Goal: Information Seeking & Learning: Check status

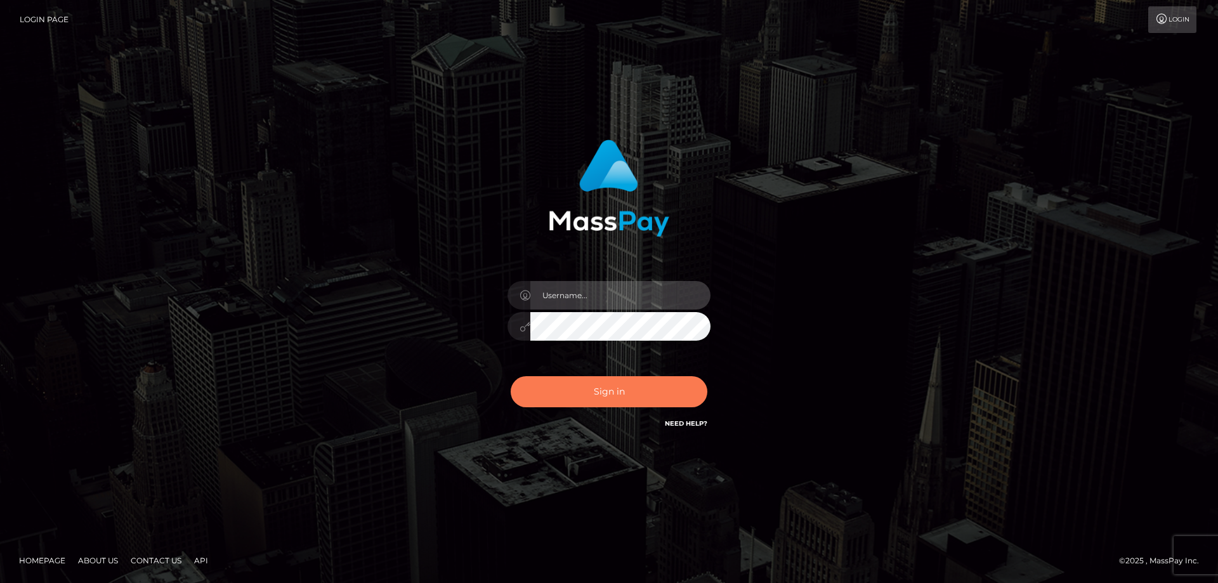
type input "Lorelee"
drag, startPoint x: 592, startPoint y: 391, endPoint x: 607, endPoint y: 381, distance: 17.4
click at [592, 391] on button "Sign in" at bounding box center [609, 391] width 197 height 31
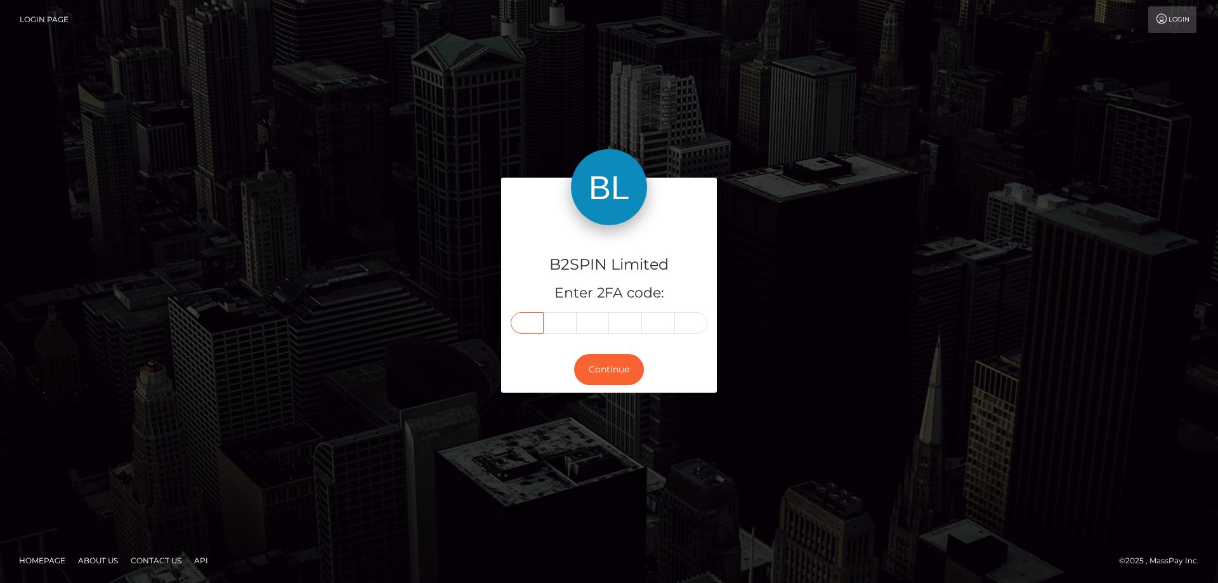
click at [532, 327] on input "text" at bounding box center [527, 323] width 33 height 22
type input "8"
type input "3"
type input "4"
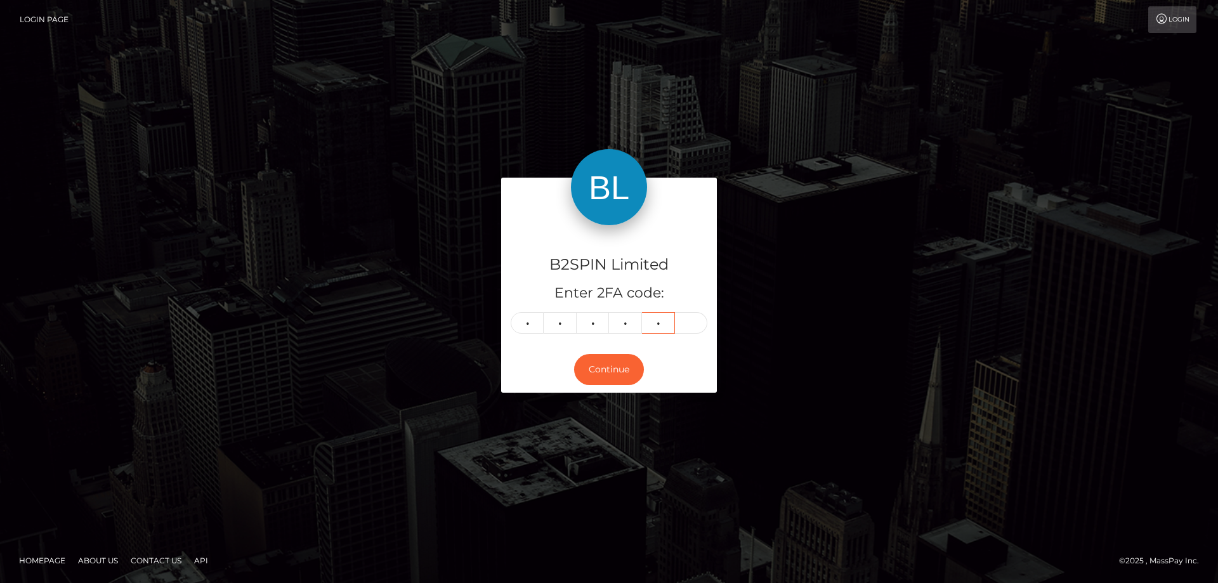
type input "9"
type input "3"
click at [618, 374] on button "Continue" at bounding box center [609, 369] width 70 height 31
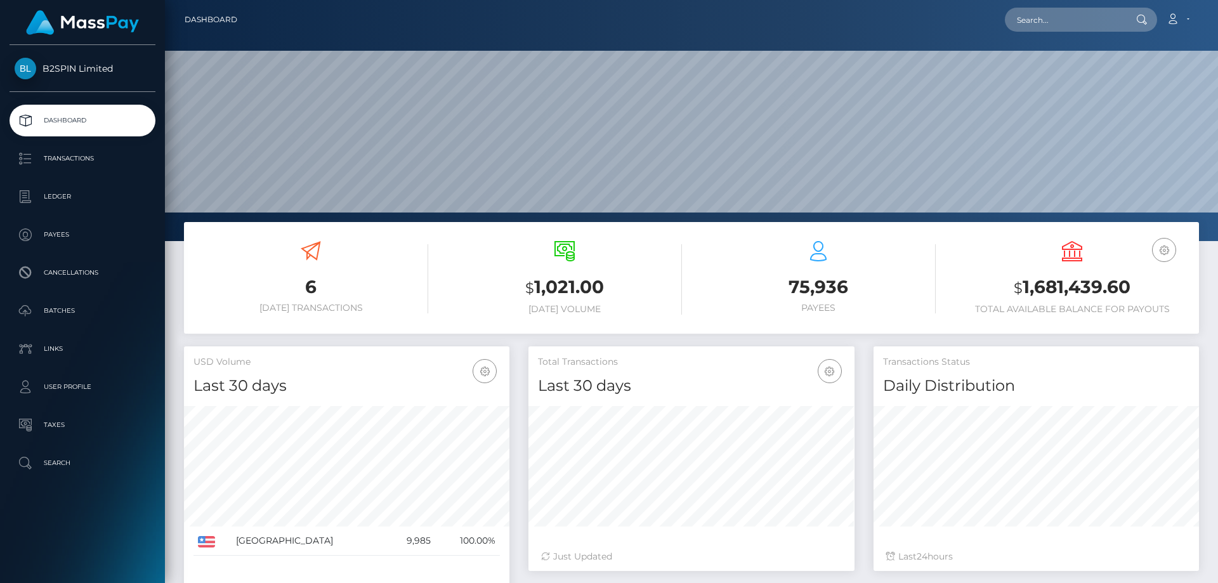
scroll to position [225, 326]
click at [1038, 20] on input "text" at bounding box center [1064, 20] width 119 height 24
paste input "101312"
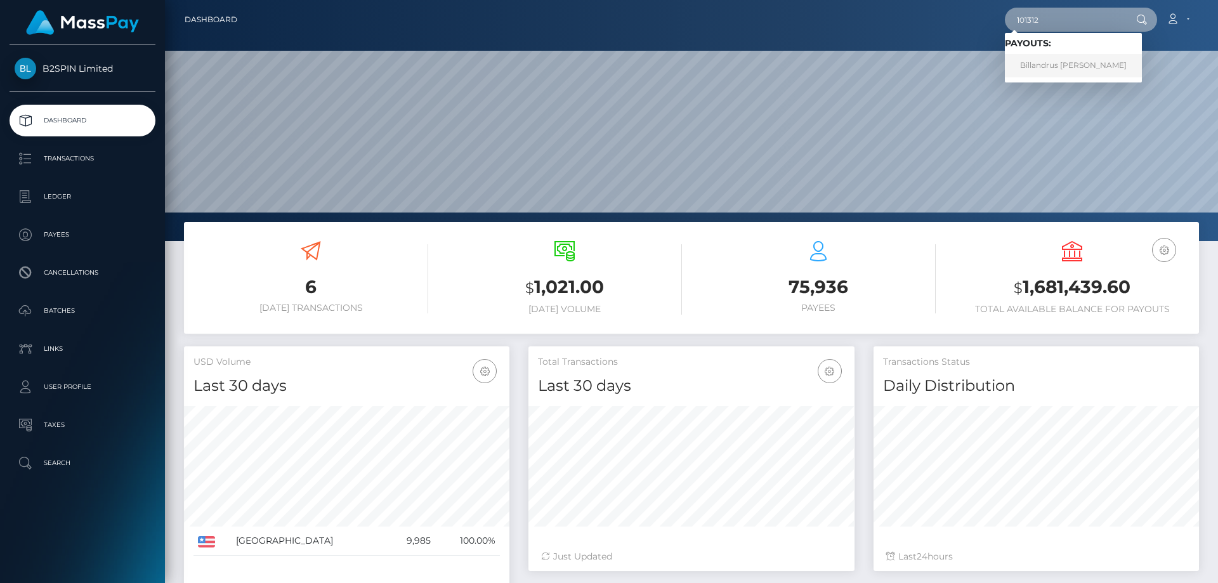
type input "101312"
click at [1032, 69] on link "Billandrus Keniele Caruthers" at bounding box center [1073, 65] width 137 height 23
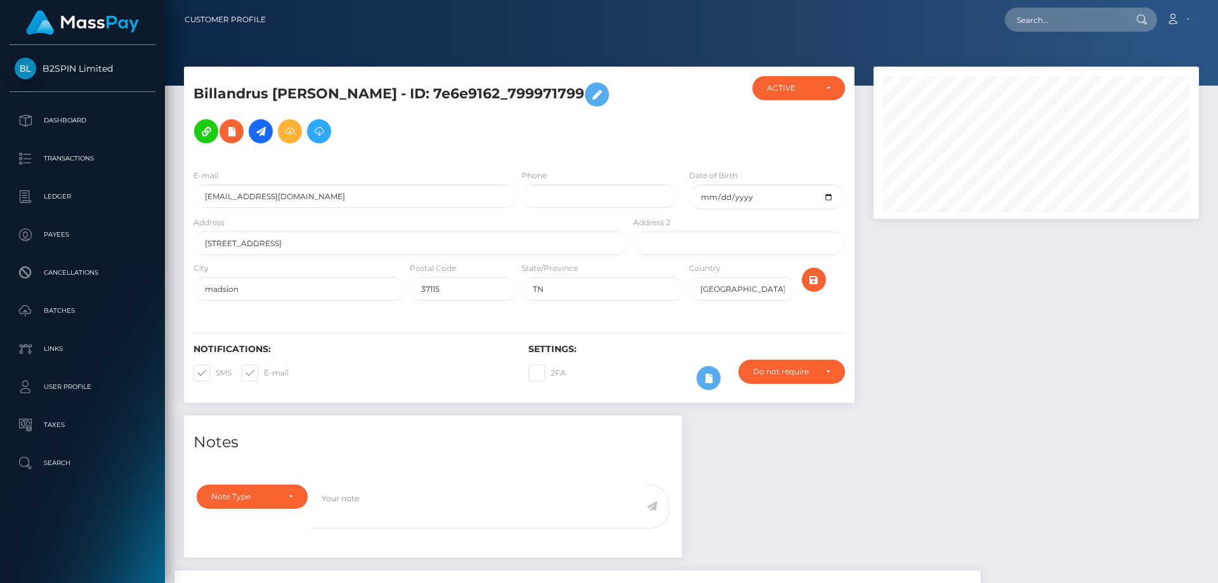
scroll to position [152, 326]
click at [973, 413] on div at bounding box center [1036, 241] width 344 height 349
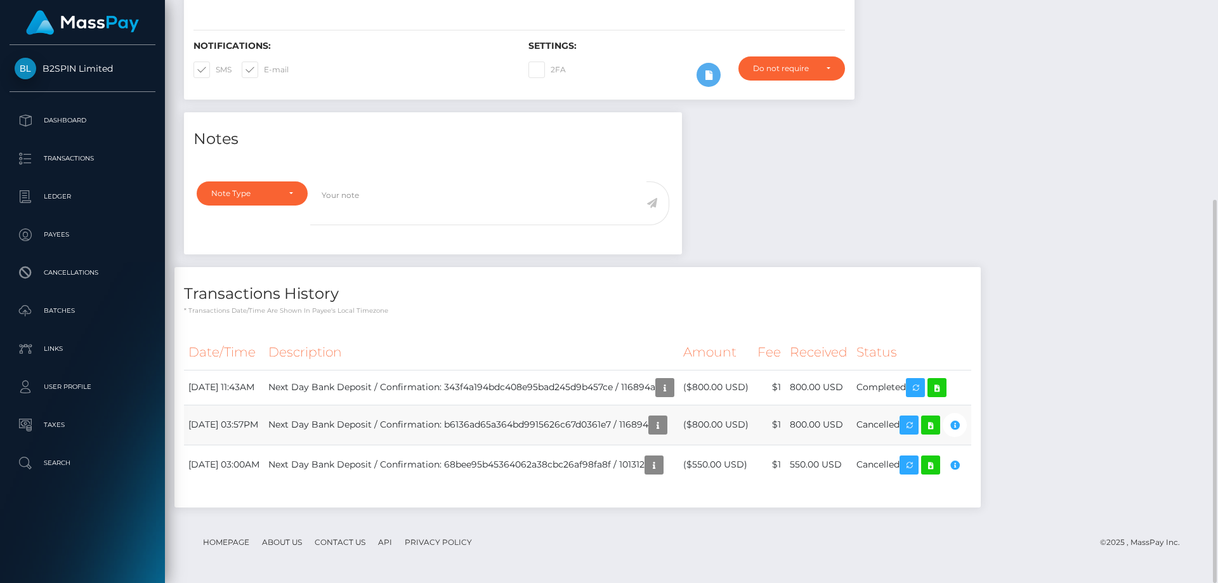
drag, startPoint x: 895, startPoint y: 464, endPoint x: 938, endPoint y: 407, distance: 71.7
click at [934, 470] on tr "[DATE] 03:00AM Next Day Bank Deposit / Confirmation: 68bee95b45364062a38cbc26af…" at bounding box center [577, 465] width 787 height 40
click at [1145, 460] on div "Notes Note Type Compliance Clear Compliance General Note Type" at bounding box center [691, 316] width 1034 height 408
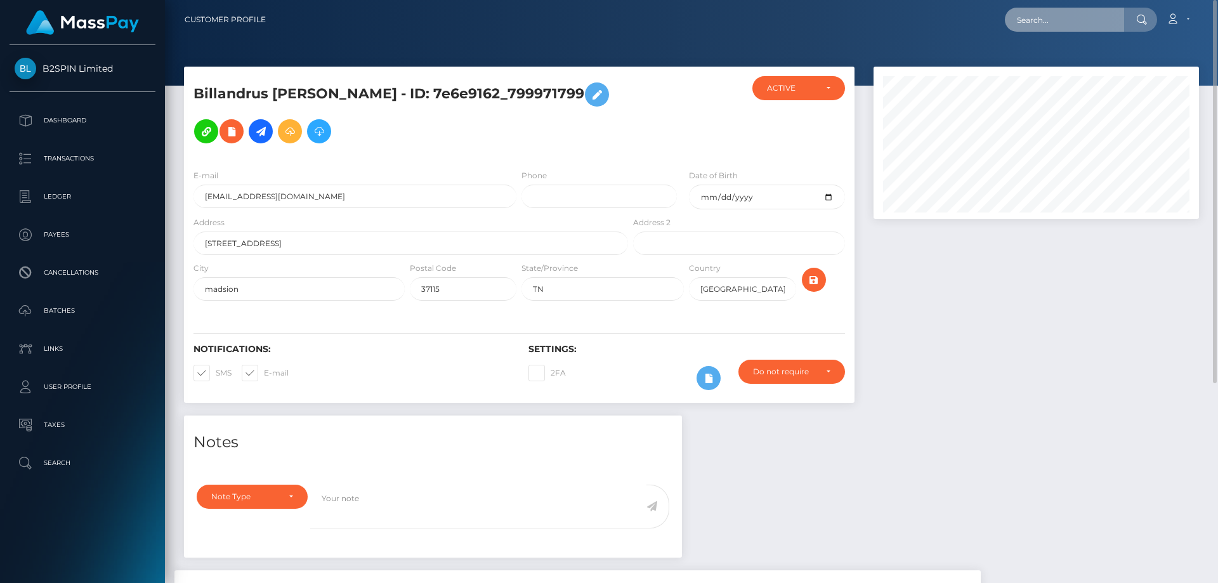
click at [1051, 30] on input "text" at bounding box center [1064, 20] width 119 height 24
paste input "742466599"
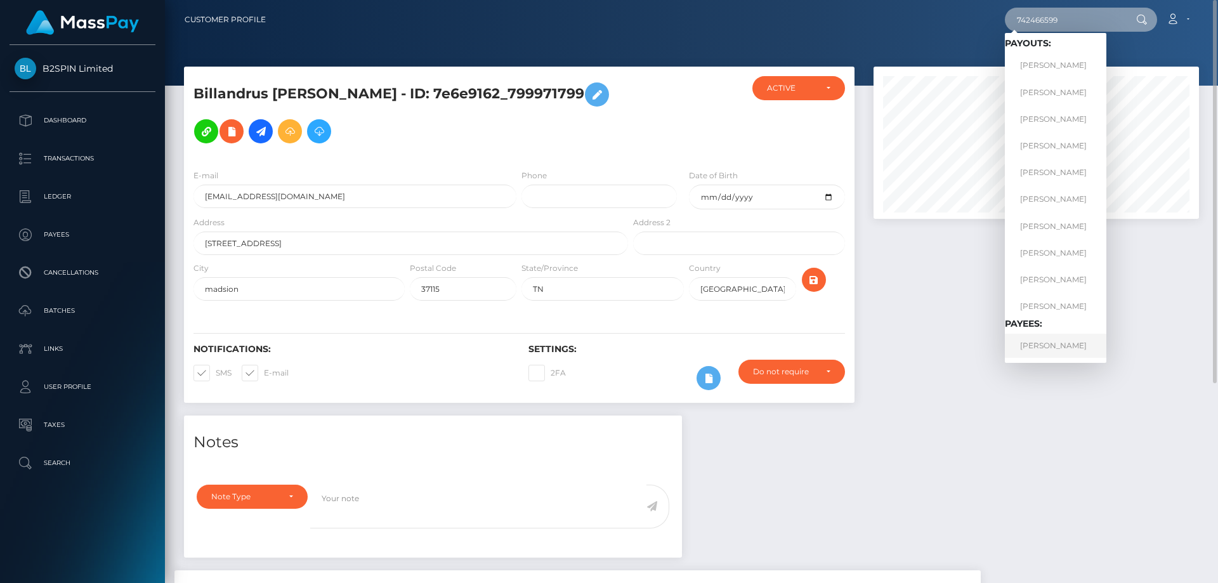
type input "742466599"
click at [1038, 350] on link "Janet Barber" at bounding box center [1055, 345] width 101 height 23
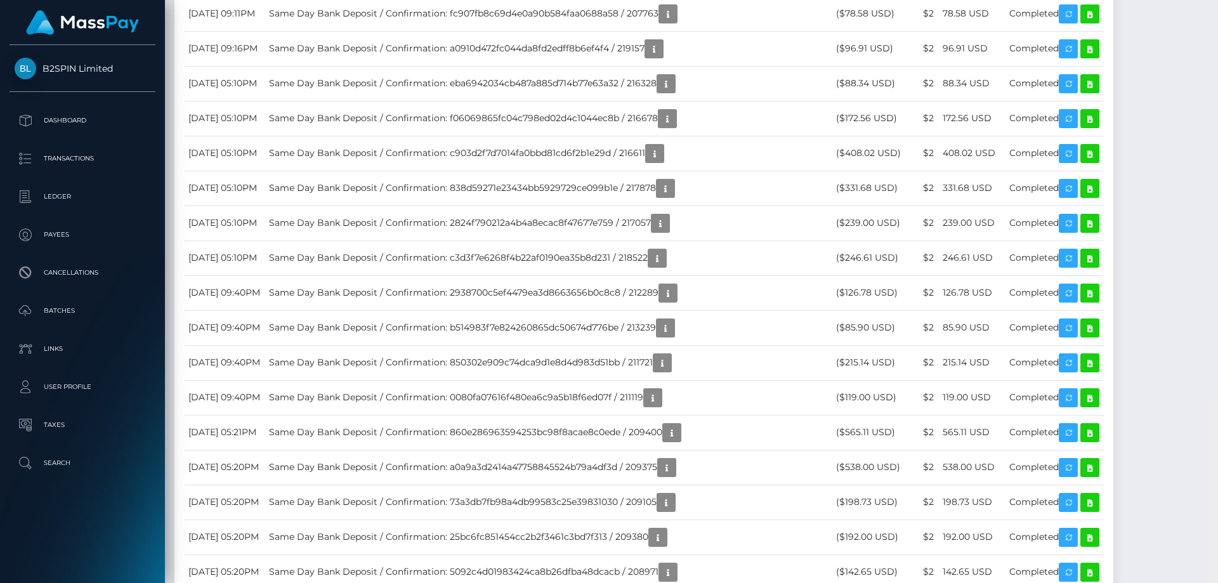
scroll to position [7389, 0]
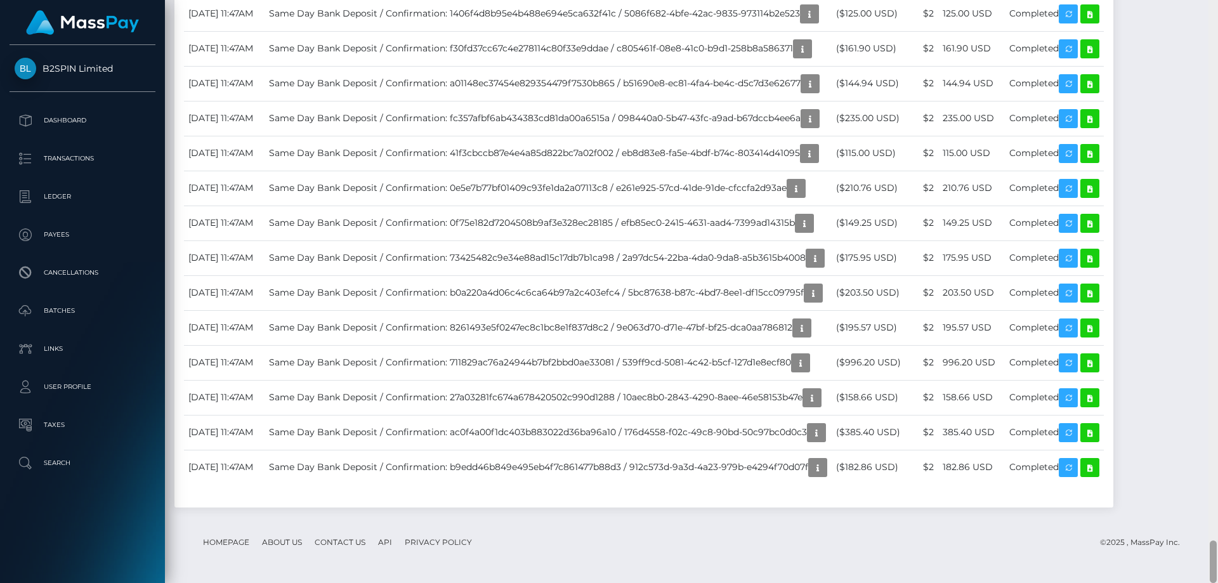
drag, startPoint x: 1214, startPoint y: 96, endPoint x: 1217, endPoint y: 596, distance: 500.4
click at [1207, 582] on html "B2SPIN Limited Dashboard Transactions Ledger Payees Cancellations" at bounding box center [609, 291] width 1218 height 583
drag, startPoint x: 342, startPoint y: 467, endPoint x: 869, endPoint y: 502, distance: 527.5
click at [831, 484] on td "Same Day Bank Deposit / Confirmation: b9edd46b849e495eb4f7c861477b88d3 / 912c57…" at bounding box center [547, 467] width 567 height 35
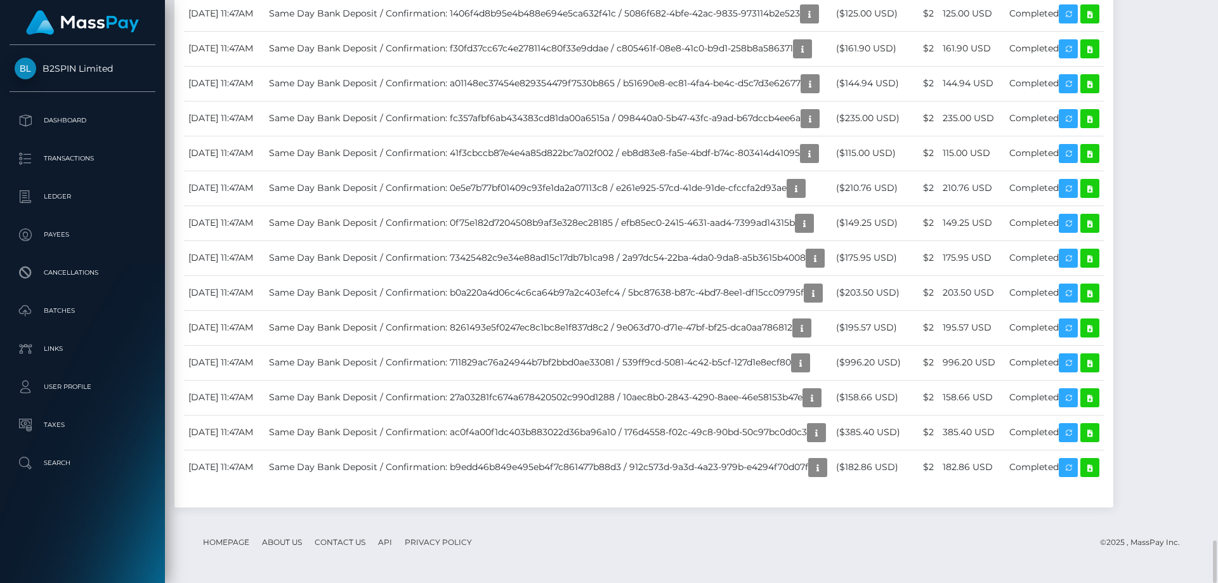
click at [888, 526] on footer "Homepage About Us Contact Us API Privacy Policy © 2025 , MassPay Inc." at bounding box center [691, 542] width 1015 height 44
drag, startPoint x: 986, startPoint y: 219, endPoint x: 1045, endPoint y: 223, distance: 59.1
click at [1045, 223] on tr "[DATE] 11:47AM Same Day Bank Deposit / Confirmation: 0f75e182d7204508b9af3e328e…" at bounding box center [644, 222] width 920 height 35
click at [812, 222] on icon "button" at bounding box center [804, 224] width 15 height 16
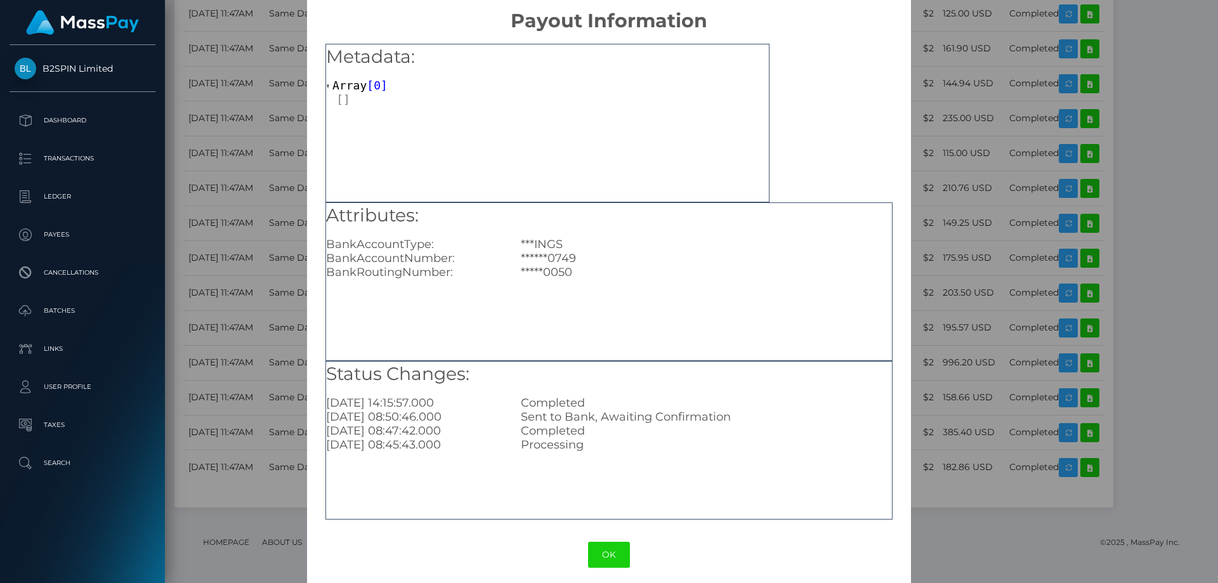
scroll to position [20, 0]
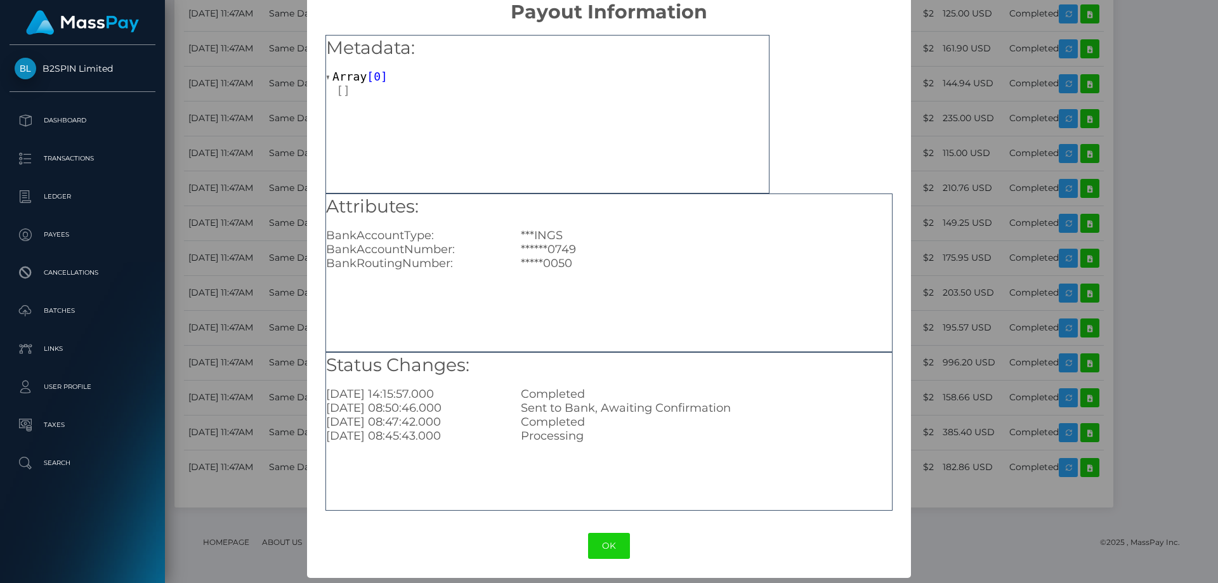
drag, startPoint x: 602, startPoint y: 545, endPoint x: 561, endPoint y: 540, distance: 40.8
click at [602, 545] on button "OK" at bounding box center [609, 546] width 42 height 26
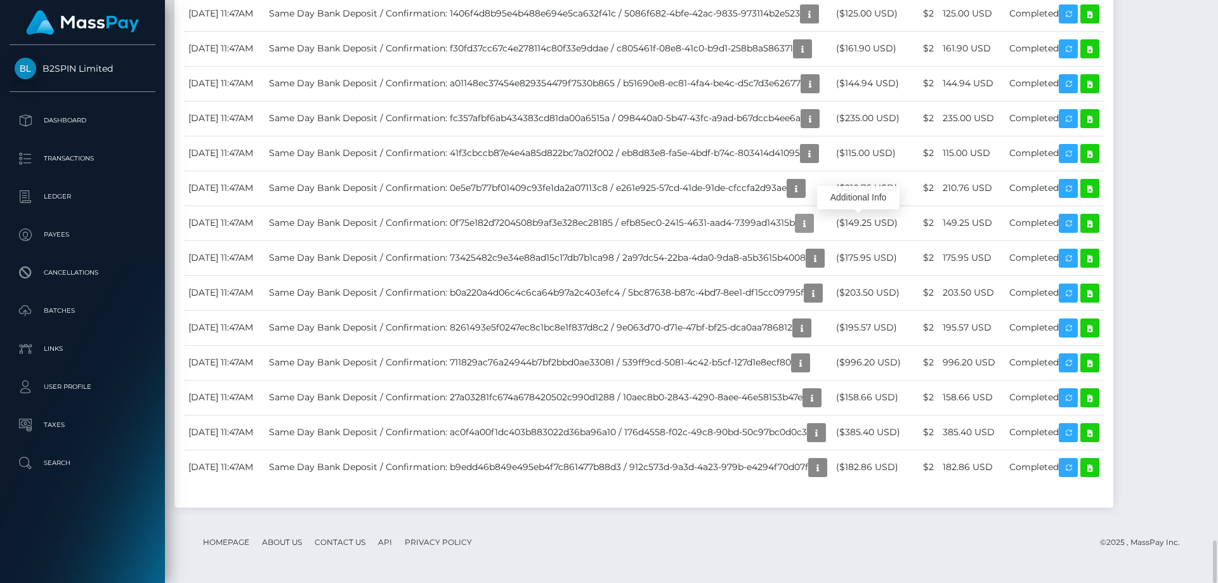
scroll to position [152, 326]
click at [992, 540] on footer "Homepage About Us Contact Us API Privacy Policy © 2025 , MassPay Inc." at bounding box center [691, 542] width 1015 height 44
